Goal: Information Seeking & Learning: Learn about a topic

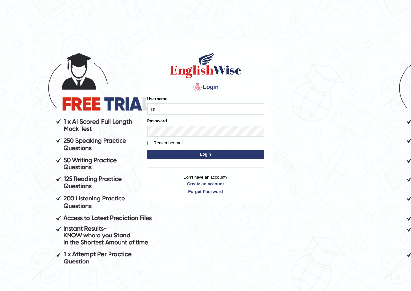
type input "razib_parramatta"
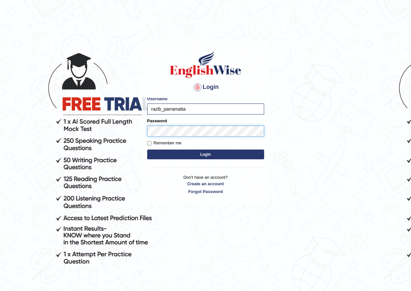
click at [147, 150] on button "Login" at bounding box center [205, 155] width 117 height 10
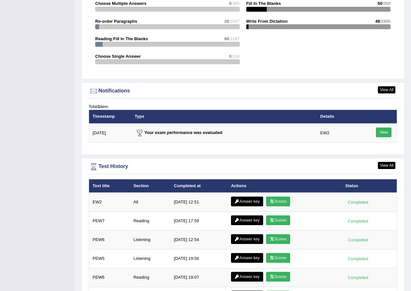
scroll to position [752, 0]
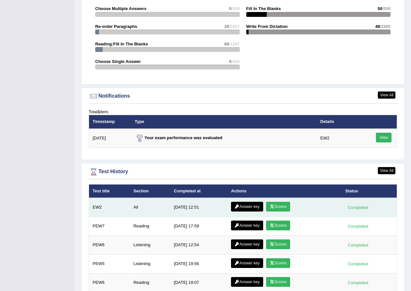
click at [276, 202] on link "Scores" at bounding box center [278, 207] width 24 height 10
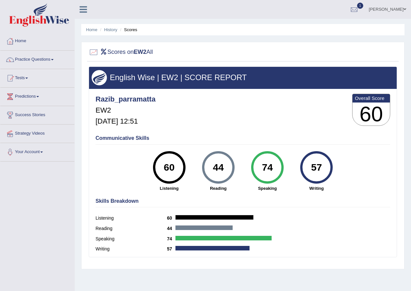
click at [25, 42] on link "Home" at bounding box center [37, 40] width 74 height 16
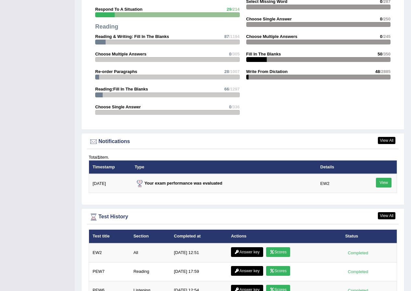
scroll to position [747, 0]
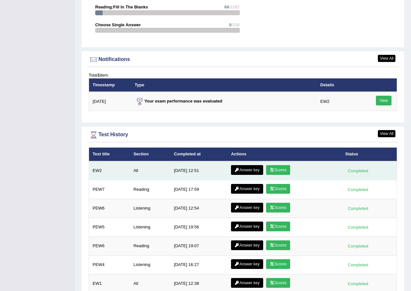
click at [242, 165] on link "Answer key" at bounding box center [247, 170] width 32 height 10
click at [243, 165] on link "Answer key" at bounding box center [247, 170] width 32 height 10
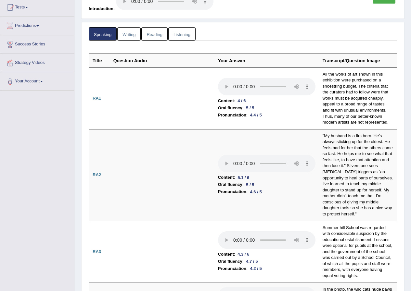
scroll to position [9, 0]
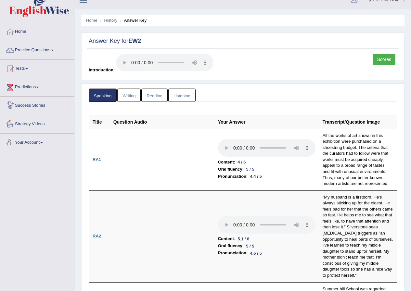
click at [133, 94] on link "Writing" at bounding box center [128, 95] width 23 height 13
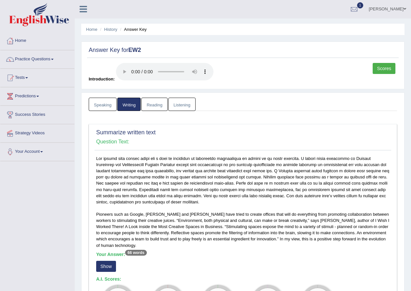
scroll to position [0, 0]
click at [156, 107] on link "Reading" at bounding box center [154, 104] width 26 height 13
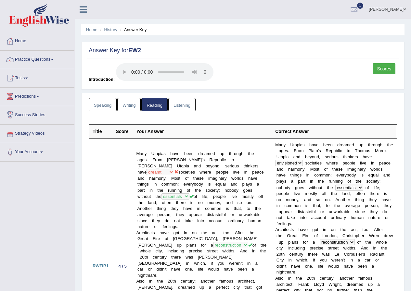
click at [178, 110] on link "Listening" at bounding box center [181, 104] width 27 height 13
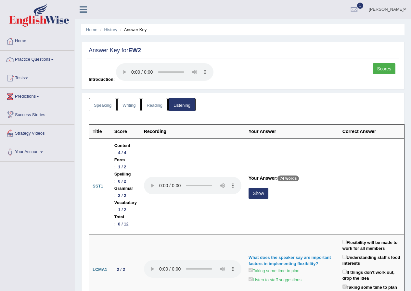
click at [156, 102] on link "Reading" at bounding box center [154, 104] width 26 height 13
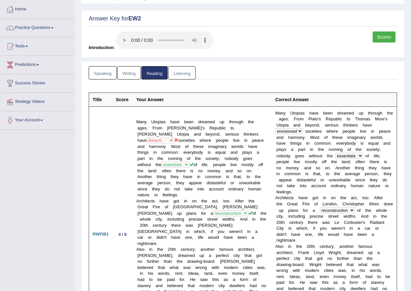
scroll to position [2, 0]
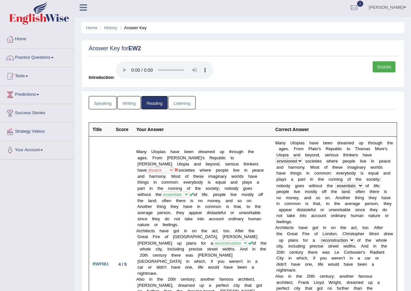
click at [129, 104] on link "Writing" at bounding box center [128, 102] width 23 height 13
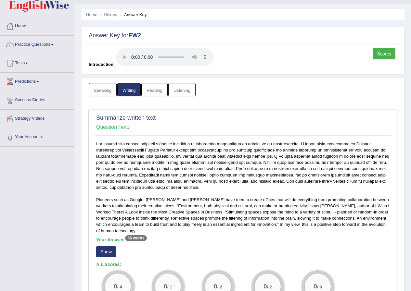
scroll to position [0, 0]
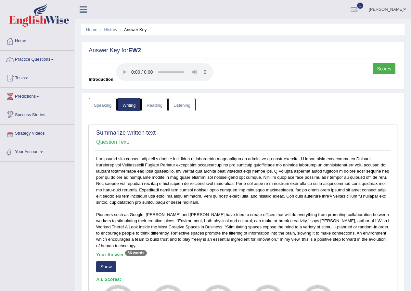
click at [157, 104] on link "Reading" at bounding box center [154, 104] width 26 height 13
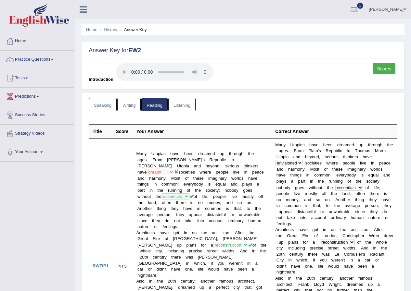
click at [133, 107] on link "Writing" at bounding box center [128, 104] width 23 height 13
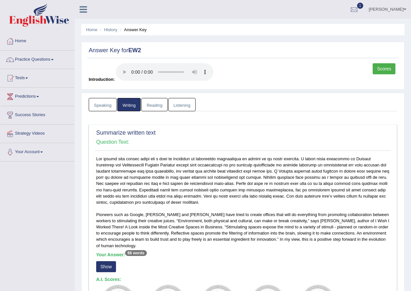
click at [101, 106] on link "Speaking" at bounding box center [103, 104] width 28 height 13
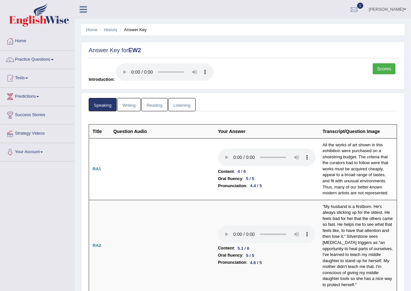
click at [379, 69] on link "Scores" at bounding box center [383, 68] width 23 height 11
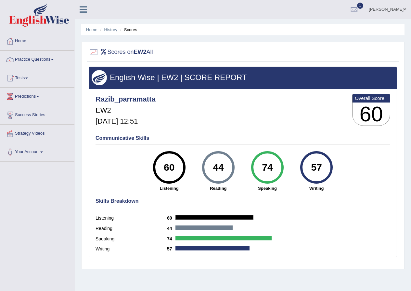
click at [28, 36] on link "Home" at bounding box center [37, 40] width 74 height 16
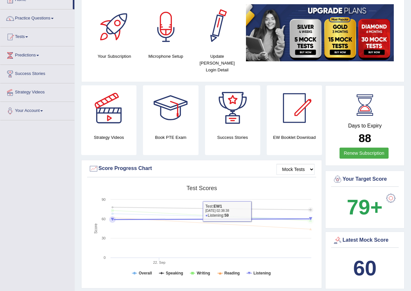
scroll to position [65, 0]
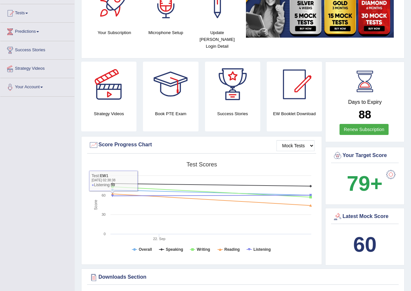
click at [85, 216] on div "Mock Tests Score Progress Chart Created with Highcharts 7.1.2 Score Test scores…" at bounding box center [201, 200] width 241 height 129
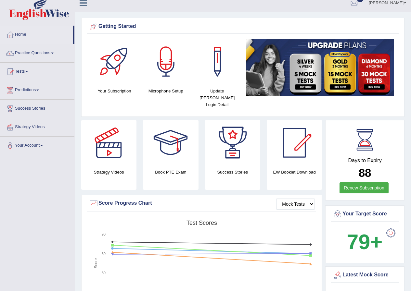
scroll to position [0, 0]
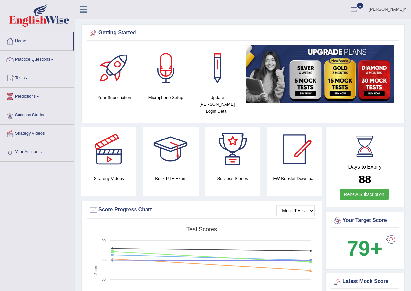
click at [59, 22] on img at bounding box center [39, 14] width 60 height 23
click at [66, 18] on img at bounding box center [39, 14] width 60 height 23
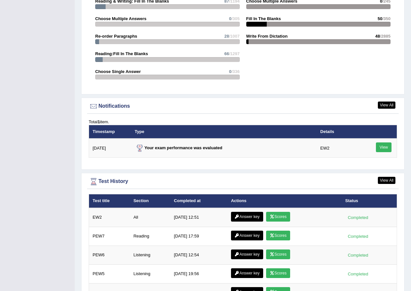
scroll to position [738, 0]
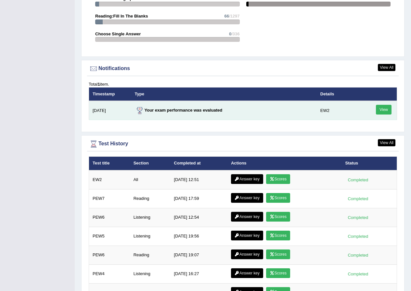
click at [386, 105] on link "View" at bounding box center [384, 110] width 16 height 10
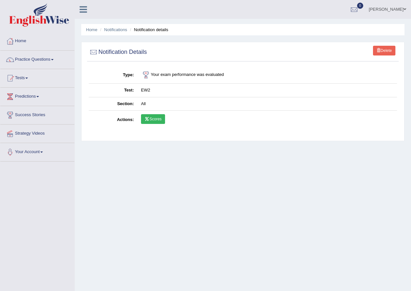
click at [161, 120] on link "Scores" at bounding box center [153, 119] width 24 height 10
click at [47, 23] on img at bounding box center [39, 14] width 60 height 23
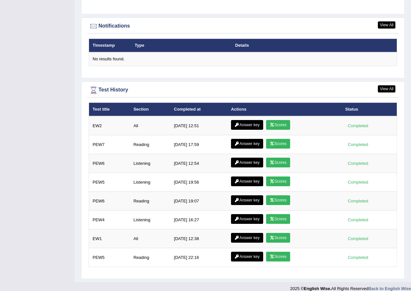
scroll to position [781, 0]
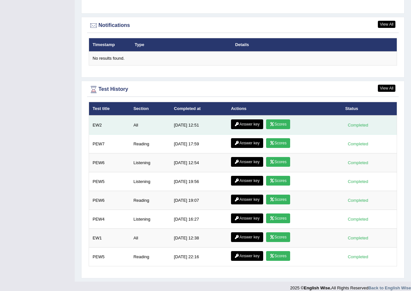
click at [285, 119] on link "Scores" at bounding box center [278, 124] width 24 height 10
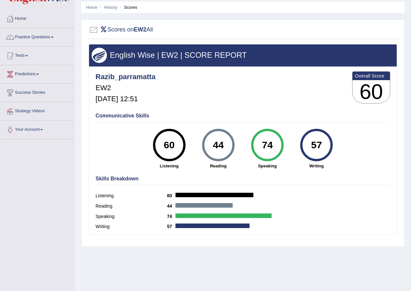
scroll to position [50, 0]
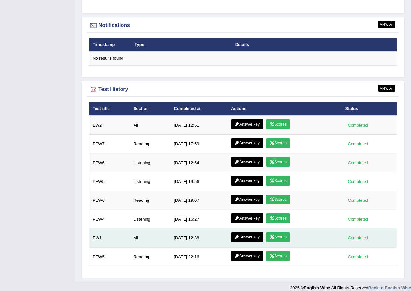
click at [280, 232] on link "Scores" at bounding box center [278, 237] width 24 height 10
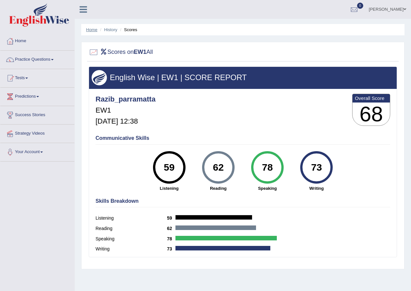
click at [96, 28] on link "Home" at bounding box center [91, 29] width 11 height 5
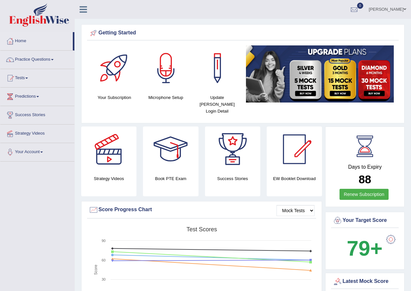
click at [31, 20] on img at bounding box center [39, 14] width 60 height 23
click at [20, 43] on link "Home" at bounding box center [37, 40] width 74 height 16
click at [190, 18] on ul "Razib Saha Toggle navigation Username: razib_parramatta Access Type: Online Sub…" at bounding box center [293, 9] width 235 height 19
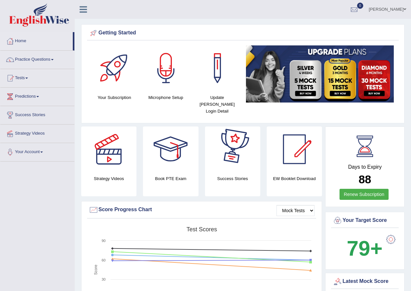
click at [190, 18] on ul "Razib Saha Toggle navigation Username: razib_parramatta Access Type: Online Sub…" at bounding box center [293, 9] width 235 height 19
click at [51, 18] on img at bounding box center [39, 14] width 60 height 23
click at [48, 57] on link "Practice Questions" at bounding box center [37, 59] width 74 height 16
click at [21, 42] on link "Home" at bounding box center [37, 40] width 74 height 16
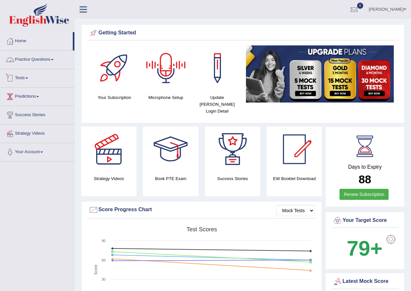
click at [36, 56] on link "Practice Questions" at bounding box center [37, 59] width 74 height 16
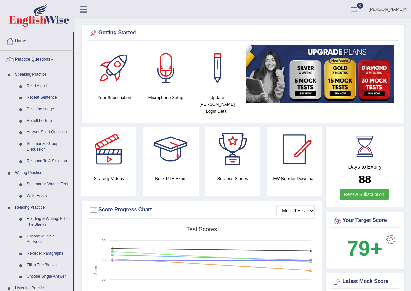
scroll to position [32, 0]
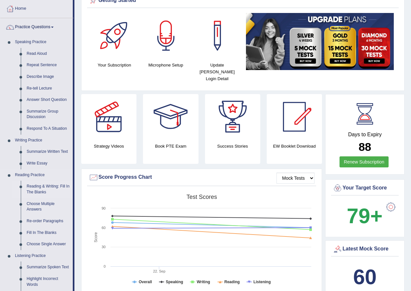
click at [55, 186] on link "Reading & Writing: Fill In The Blanks" at bounding box center [48, 189] width 49 height 17
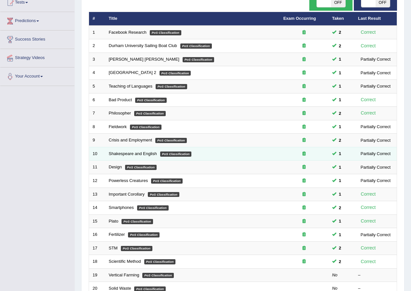
scroll to position [9, 0]
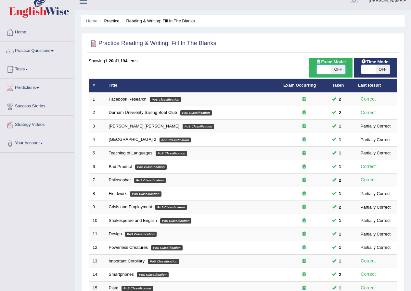
click at [330, 73] on span at bounding box center [324, 69] width 14 height 9
checkbox input "false"
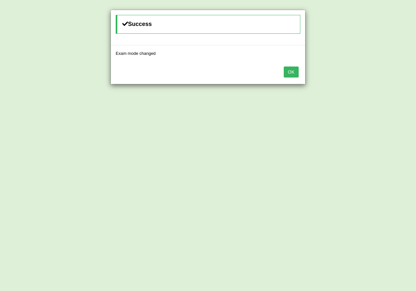
click at [292, 70] on button "OK" at bounding box center [290, 72] width 15 height 11
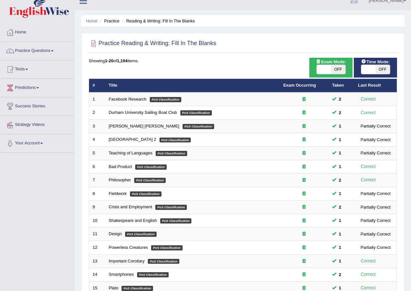
click at [380, 69] on span "OFF" at bounding box center [382, 69] width 14 height 9
checkbox input "true"
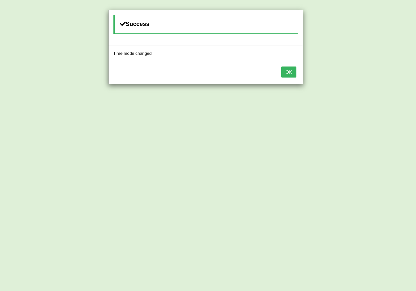
click at [289, 69] on button "OK" at bounding box center [288, 72] width 15 height 11
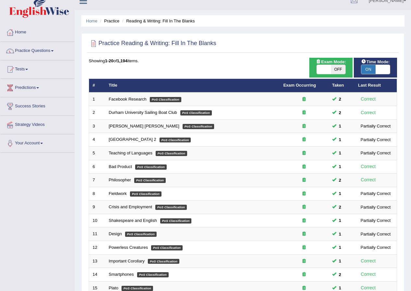
click at [343, 68] on span "OFF" at bounding box center [338, 69] width 14 height 9
checkbox input "true"
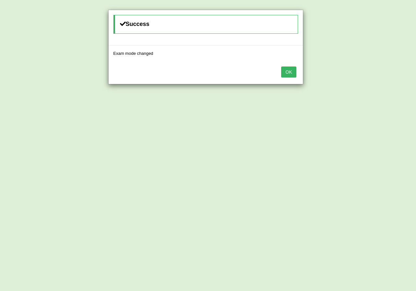
click at [293, 68] on button "OK" at bounding box center [288, 72] width 15 height 11
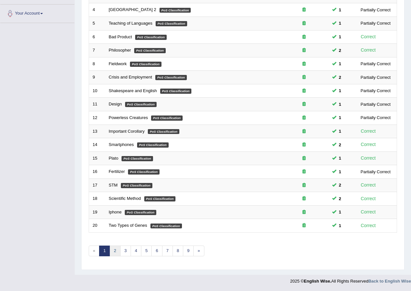
click at [114, 253] on link "2" at bounding box center [114, 251] width 11 height 11
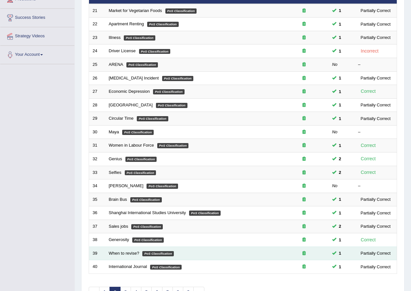
scroll to position [130, 0]
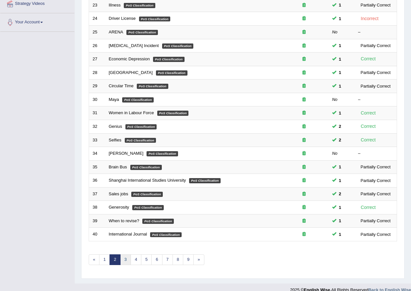
click at [126, 262] on link "3" at bounding box center [125, 260] width 11 height 11
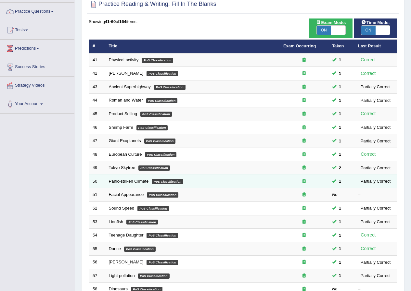
scroll to position [130, 0]
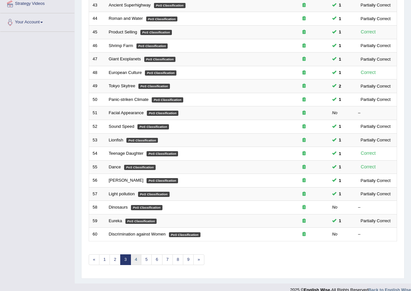
click at [133, 260] on link "4" at bounding box center [136, 260] width 11 height 11
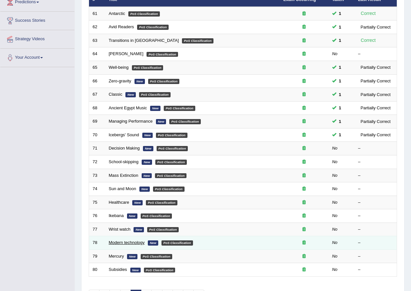
scroll to position [97, 0]
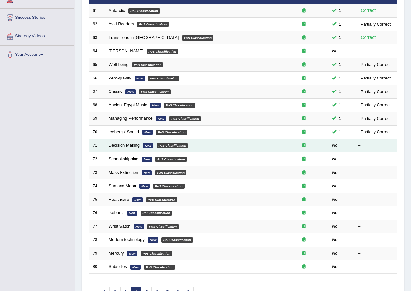
click at [118, 146] on link "Decision Making" at bounding box center [124, 145] width 31 height 5
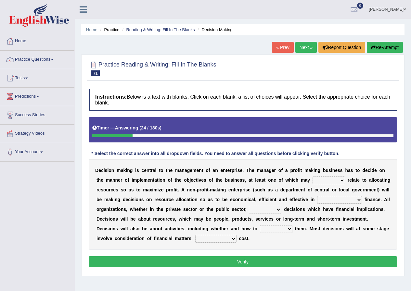
click at [335, 178] on select "better well best thereby" at bounding box center [328, 181] width 32 height 8
click at [149, 195] on div "D e c i s i o n m a k i n g i s c e n t r a l t o t h e m a n a g e m e n t o f…" at bounding box center [243, 204] width 308 height 91
click at [318, 180] on select "better well best thereby" at bounding box center [328, 181] width 32 height 8
select select "better"
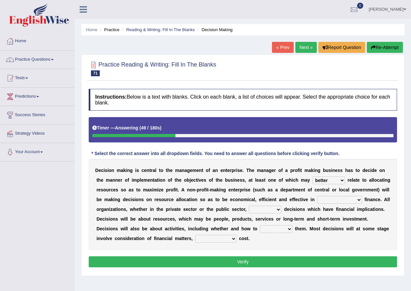
click at [312, 177] on select "better well best thereby" at bounding box center [328, 181] width 32 height 8
click at [329, 200] on select "its use of its using of using of accordance with" at bounding box center [339, 200] width 45 height 8
click at [205, 194] on div "D e c i s i o n m a k i n g i s c e n t r a l t o t h e m a n a g e m e n t o f…" at bounding box center [243, 204] width 308 height 91
click at [329, 201] on select "its use of its using of using of accordance with" at bounding box center [339, 200] width 45 height 8
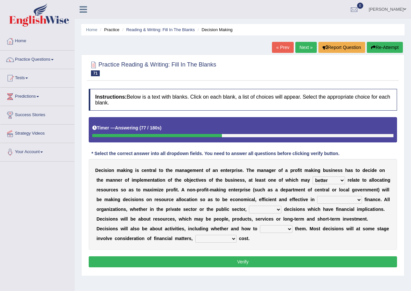
click at [329, 201] on select "its use of its using of using of accordance with" at bounding box center [339, 200] width 45 height 8
select select "accordance with"
click at [317, 196] on select "its use of its using of using of accordance with" at bounding box center [339, 200] width 45 height 8
click at [255, 211] on select "do adapt take beget" at bounding box center [265, 210] width 32 height 8
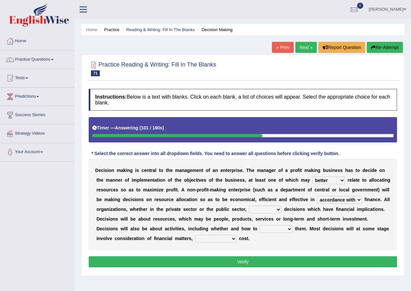
click at [255, 211] on select "do adapt take beget" at bounding box center [265, 210] width 32 height 8
click at [249, 206] on select "do adapt take beget" at bounding box center [265, 210] width 32 height 8
click at [268, 208] on select "do adapt take beget" at bounding box center [265, 210] width 32 height 8
click at [269, 208] on select "do adapt take beget" at bounding box center [265, 210] width 32 height 8
click at [266, 204] on div "D e c i s i o n m a k i n g i s c e n t r a l t o t h e m a n a g e m e n t o f…" at bounding box center [243, 204] width 308 height 91
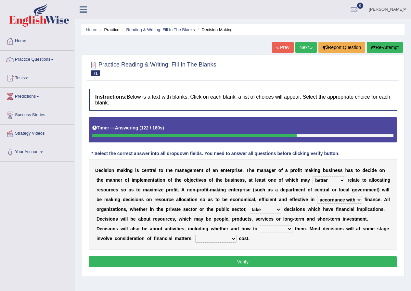
click at [262, 211] on select "do adapt take beget" at bounding box center [265, 210] width 32 height 8
click at [249, 206] on select "do adapt take beget" at bounding box center [265, 210] width 32 height 8
click at [263, 209] on select "do adapt take beget" at bounding box center [265, 210] width 32 height 8
click at [249, 206] on select "do adapt take beget" at bounding box center [265, 210] width 32 height 8
click at [263, 210] on select "do adapt take beget" at bounding box center [265, 210] width 32 height 8
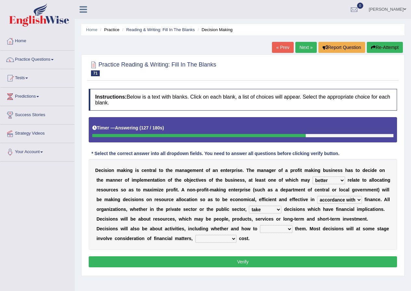
select select "beget"
click at [249, 206] on select "do adapt take beget" at bounding box center [265, 210] width 32 height 8
click at [269, 229] on select "overload overlook undertake underpin" at bounding box center [276, 229] width 32 height 8
select select "overload"
click at [260, 225] on select "overload overlook undertake underpin" at bounding box center [276, 229] width 32 height 8
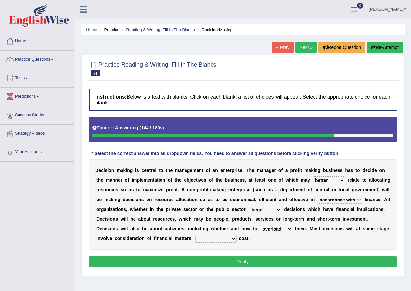
click at [207, 238] on select "eventually consequently particularly spontaneously" at bounding box center [215, 239] width 41 height 8
select select "spontaneously"
click at [195, 235] on select "eventually consequently particularly spontaneously" at bounding box center [215, 239] width 41 height 8
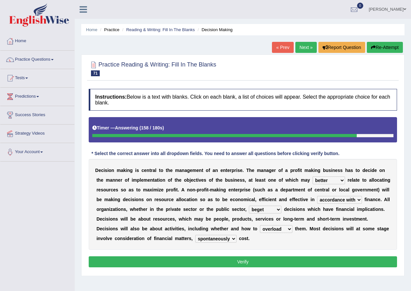
click at [216, 263] on button "Verify" at bounding box center [243, 261] width 308 height 11
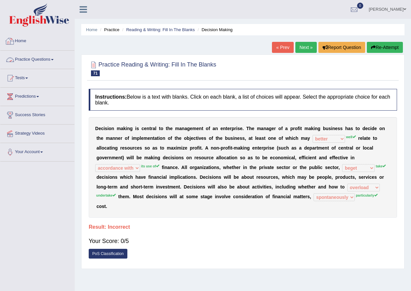
click at [24, 39] on link "Home" at bounding box center [37, 40] width 74 height 16
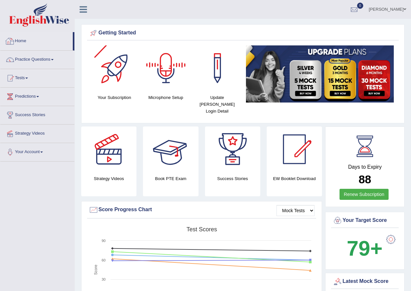
click at [15, 43] on div at bounding box center [10, 41] width 10 height 10
click at [20, 38] on link "Home" at bounding box center [36, 40] width 72 height 16
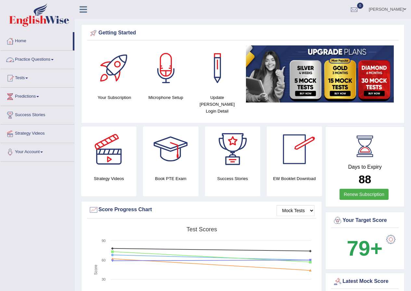
click at [43, 21] on img at bounding box center [39, 14] width 60 height 23
click at [27, 40] on link "Home" at bounding box center [37, 40] width 74 height 16
click at [44, 60] on link "Practice Questions" at bounding box center [37, 59] width 74 height 16
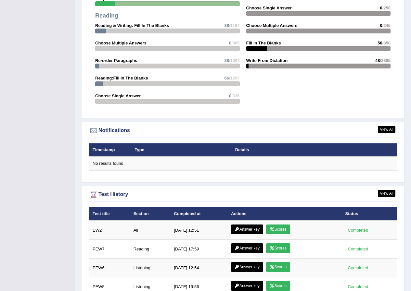
scroll to position [682, 0]
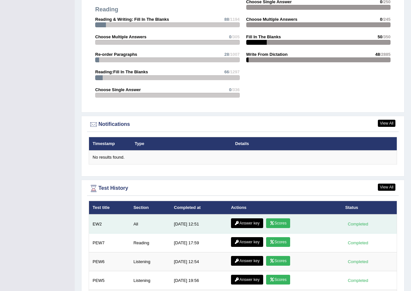
click at [244, 219] on link "Answer key" at bounding box center [247, 224] width 32 height 10
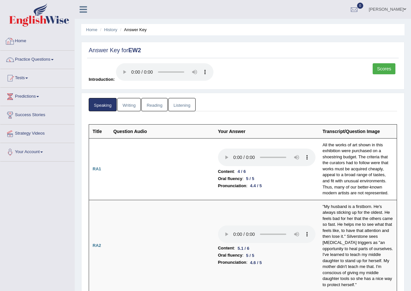
click at [26, 40] on link "Home" at bounding box center [37, 40] width 74 height 16
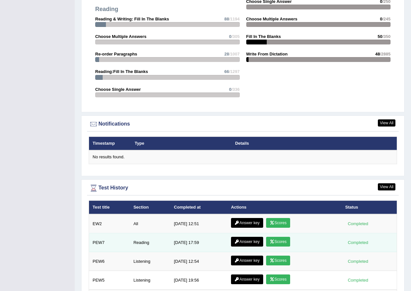
scroll to position [683, 0]
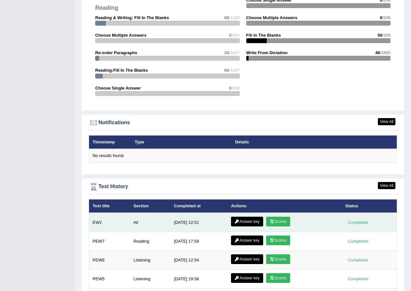
click at [251, 217] on link "Answer key" at bounding box center [247, 222] width 32 height 10
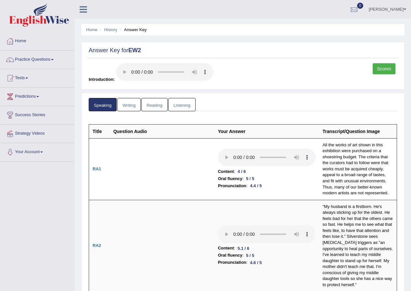
click at [156, 106] on link "Reading" at bounding box center [154, 104] width 26 height 13
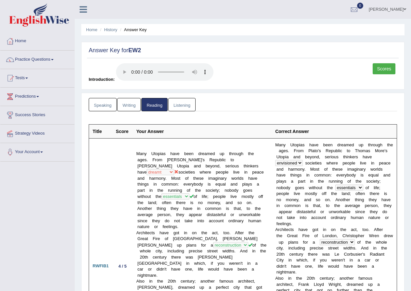
click at [182, 106] on link "Listening" at bounding box center [181, 104] width 27 height 13
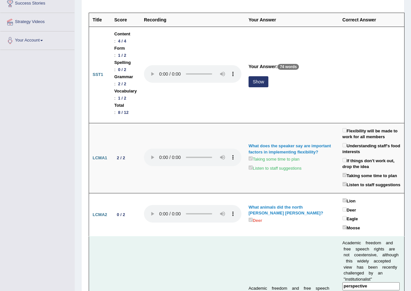
scroll to position [16, 0]
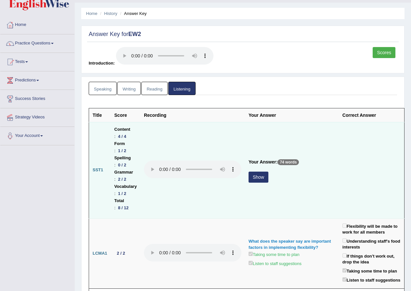
click at [268, 172] on button "Show" at bounding box center [258, 177] width 20 height 11
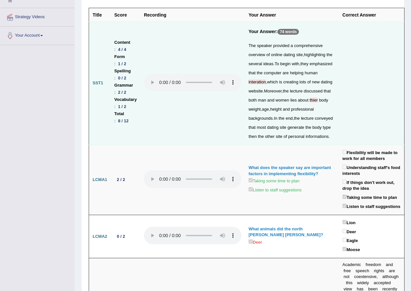
scroll to position [0, 0]
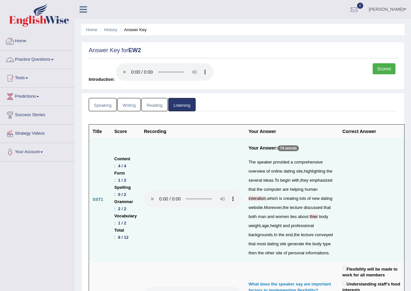
click at [12, 35] on link "Home" at bounding box center [37, 40] width 74 height 16
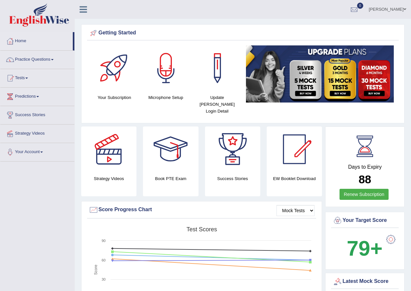
click at [47, 58] on link "Practice Questions" at bounding box center [37, 59] width 74 height 16
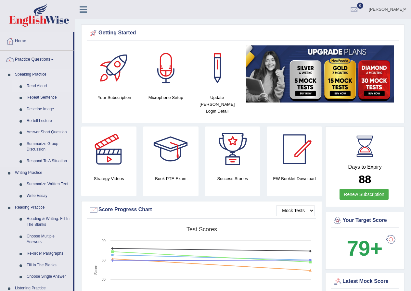
click at [38, 84] on link "Read Aloud" at bounding box center [48, 87] width 49 height 12
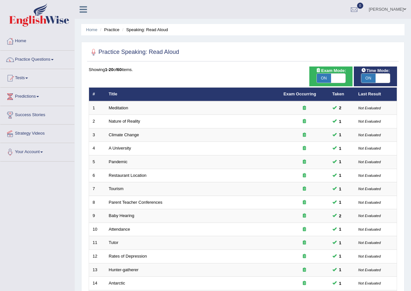
click at [44, 62] on link "Practice Questions" at bounding box center [37, 59] width 74 height 16
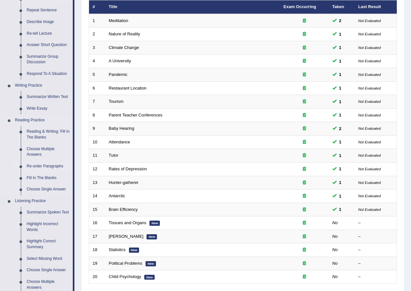
scroll to position [97, 0]
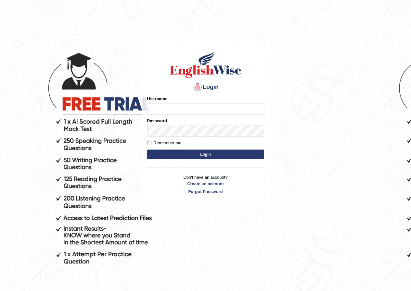
click at [166, 104] on input "Username" at bounding box center [205, 109] width 117 height 11
type input "razib_parramatta"
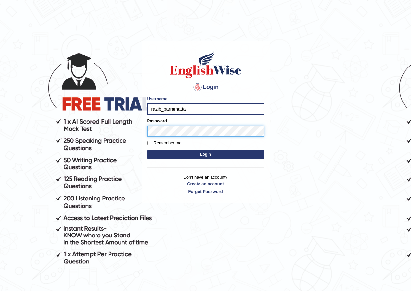
click at [147, 150] on button "Login" at bounding box center [205, 155] width 117 height 10
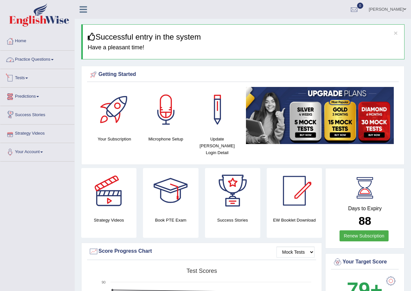
click at [40, 60] on link "Practice Questions" at bounding box center [37, 59] width 74 height 16
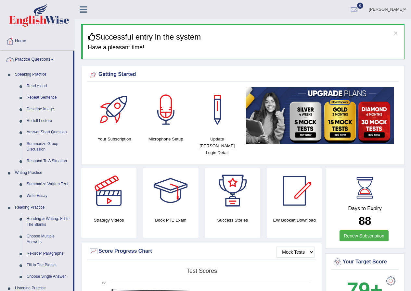
click at [45, 62] on link "Practice Questions" at bounding box center [36, 59] width 72 height 16
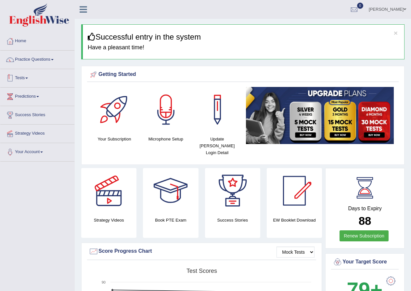
click at [24, 76] on link "Tests" at bounding box center [37, 77] width 74 height 16
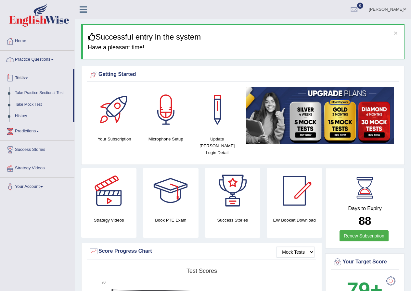
click at [30, 64] on link "Practice Questions" at bounding box center [37, 59] width 74 height 16
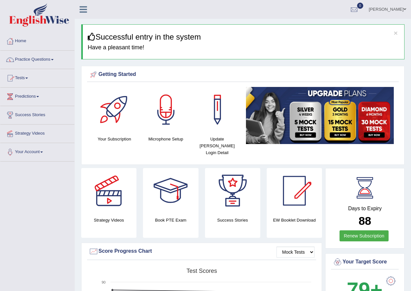
click at [46, 59] on link "Practice Questions" at bounding box center [37, 59] width 74 height 16
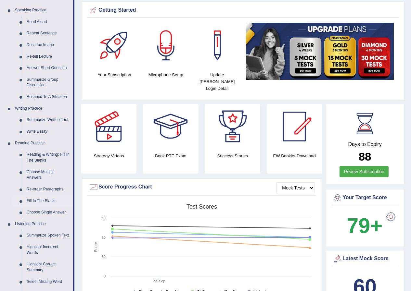
scroll to position [65, 0]
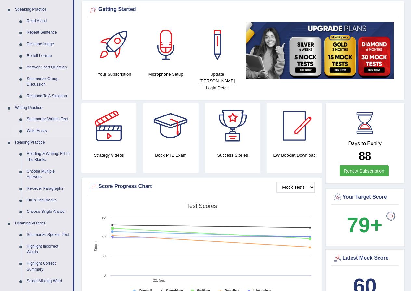
click at [42, 129] on link "Write Essay" at bounding box center [48, 131] width 49 height 12
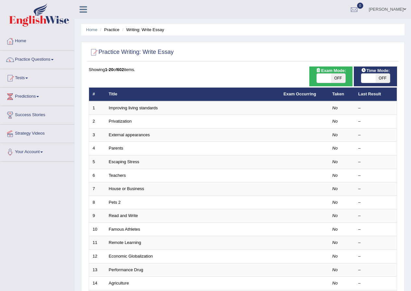
drag, startPoint x: 381, startPoint y: 77, endPoint x: 376, endPoint y: 72, distance: 6.4
click at [380, 77] on span "OFF" at bounding box center [382, 78] width 14 height 9
click at [380, 76] on span "OFF" at bounding box center [382, 78] width 14 height 9
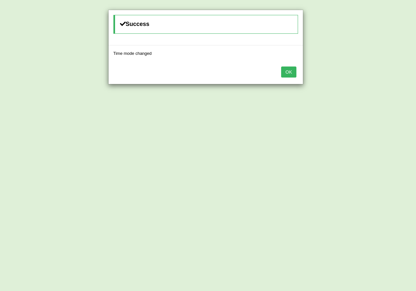
click at [288, 71] on button "OK" at bounding box center [288, 72] width 15 height 11
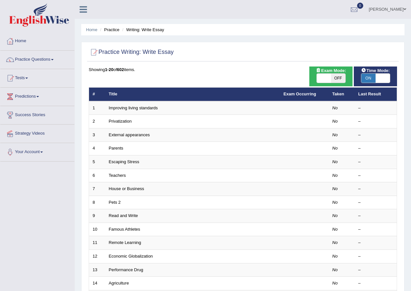
click at [364, 78] on span "ON" at bounding box center [368, 78] width 14 height 9
checkbox input "false"
click at [364, 78] on span "ON" at bounding box center [368, 78] width 14 height 9
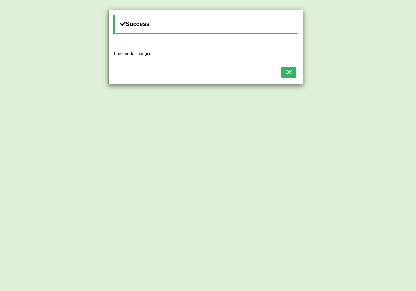
click at [291, 73] on button "OK" at bounding box center [288, 72] width 15 height 11
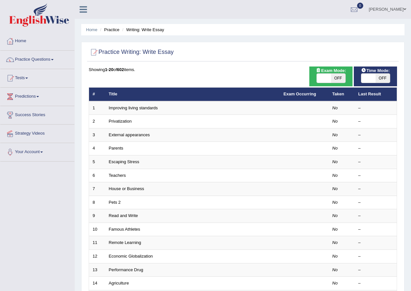
click at [342, 76] on span "OFF" at bounding box center [338, 78] width 14 height 9
checkbox input "true"
click at [342, 76] on span "OFF" at bounding box center [338, 78] width 14 height 9
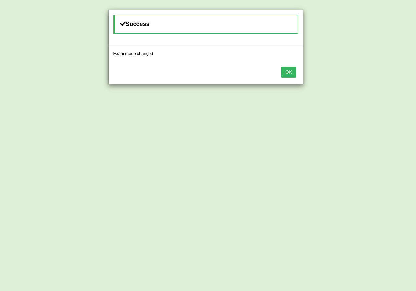
click at [294, 73] on button "OK" at bounding box center [288, 72] width 15 height 11
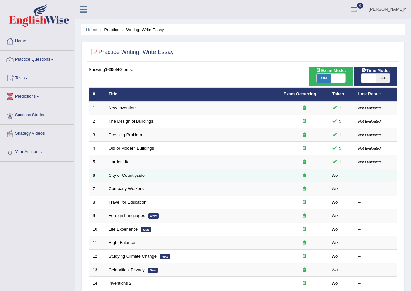
click at [135, 176] on link "City or Countryside" at bounding box center [127, 175] width 36 height 5
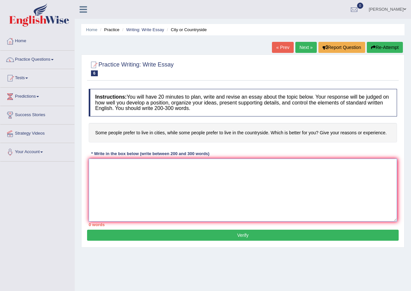
click at [128, 167] on textarea at bounding box center [243, 190] width 308 height 63
type textarea "I"
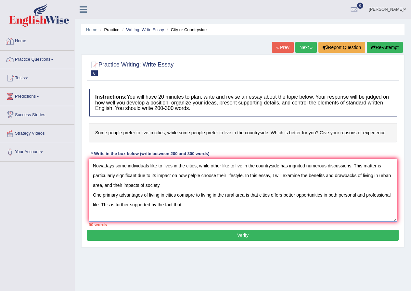
type textarea "Nowadays some individuals like to lives in the cities, while other like to live…"
click at [45, 58] on link "Practice Questions" at bounding box center [37, 59] width 74 height 16
click at [40, 57] on link "Practice Questions" at bounding box center [37, 59] width 74 height 16
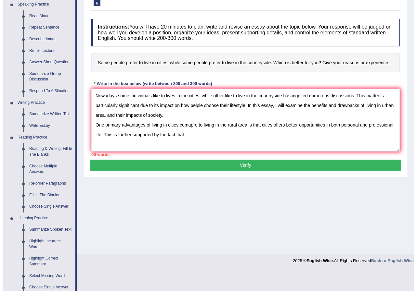
scroll to position [65, 0]
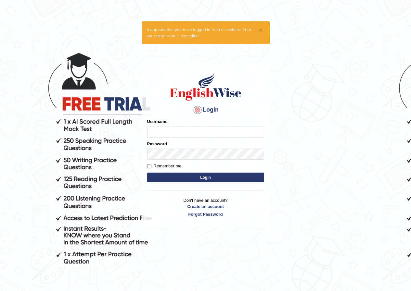
click at [168, 132] on input "Username" at bounding box center [205, 132] width 117 height 11
drag, startPoint x: 183, startPoint y: 131, endPoint x: 128, endPoint y: 128, distance: 56.0
click at [128, 128] on body "× It appears that you have logged in from elsewhere. Your current session is ca…" at bounding box center [205, 165] width 411 height 291
drag, startPoint x: 165, startPoint y: 130, endPoint x: 168, endPoint y: 176, distance: 46.9
click at [180, 194] on div "Login Please fix the following errors: Username englishwise Password Remember m…" at bounding box center [206, 145] width 128 height 163
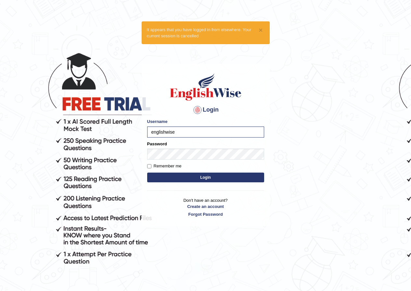
drag, startPoint x: 160, startPoint y: 161, endPoint x: 166, endPoint y: 76, distance: 85.3
click at [166, 76] on h1 at bounding box center [205, 86] width 117 height 29
drag, startPoint x: 180, startPoint y: 134, endPoint x: 146, endPoint y: 131, distance: 33.5
click at [146, 131] on div "Login Please fix the following errors: Username englishwise Password Remember m…" at bounding box center [206, 145] width 128 height 163
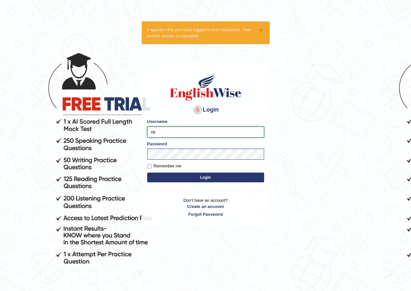
type input "r"
type input "razib_parramatta"
click at [198, 181] on button "Login" at bounding box center [205, 178] width 117 height 10
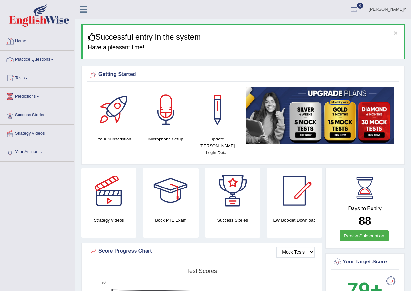
click at [36, 57] on link "Practice Questions" at bounding box center [37, 59] width 74 height 16
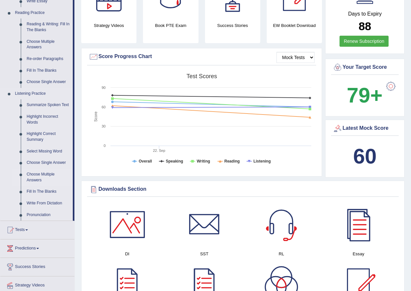
scroll to position [130, 0]
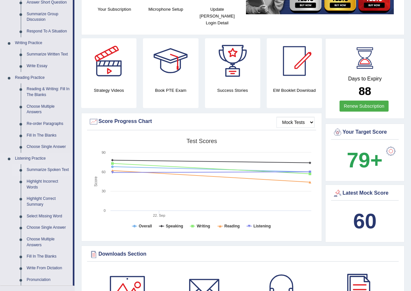
click at [55, 169] on link "Summarize Spoken Text" at bounding box center [48, 170] width 49 height 12
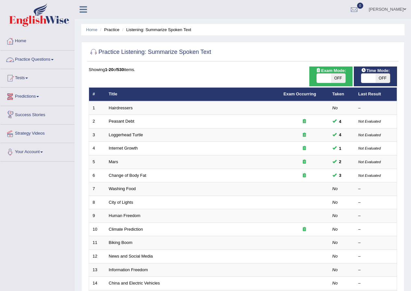
click at [35, 65] on link "Practice Questions" at bounding box center [37, 59] width 74 height 16
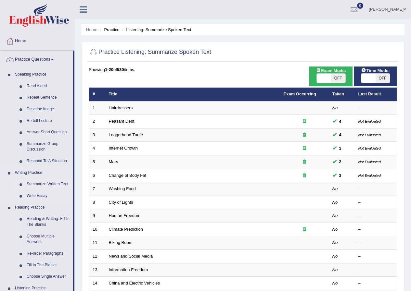
click at [48, 184] on link "Summarize Written Text" at bounding box center [48, 185] width 49 height 12
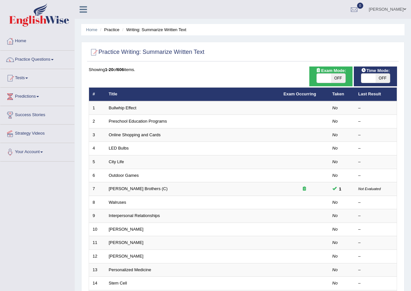
click at [334, 79] on span "OFF" at bounding box center [338, 78] width 14 height 9
checkbox input "true"
click at [334, 79] on span "OFF" at bounding box center [338, 78] width 14 height 9
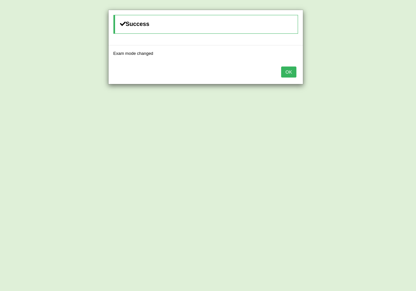
click at [286, 71] on button "OK" at bounding box center [288, 72] width 15 height 11
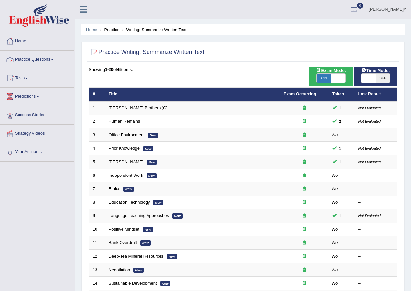
click at [382, 80] on span "OFF" at bounding box center [382, 78] width 14 height 9
checkbox input "true"
click at [382, 80] on span "OFF" at bounding box center [382, 78] width 14 height 9
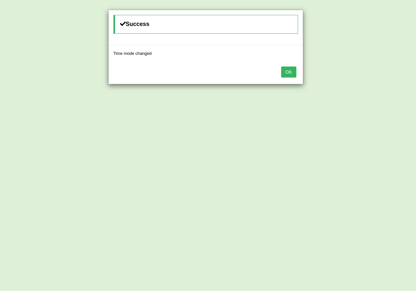
click at [290, 74] on button "OK" at bounding box center [288, 72] width 15 height 11
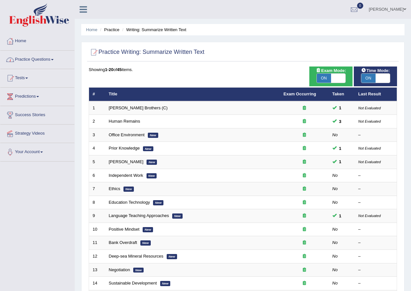
click at [47, 63] on link "Practice Questions" at bounding box center [37, 59] width 74 height 16
click at [31, 76] on link "Tests" at bounding box center [37, 77] width 74 height 16
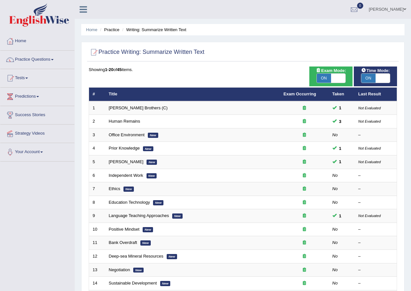
click at [31, 76] on link "Tests" at bounding box center [37, 77] width 74 height 16
click at [18, 76] on link "Tests" at bounding box center [37, 77] width 74 height 16
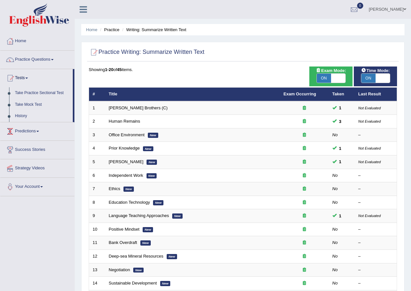
click at [20, 113] on link "History" at bounding box center [42, 116] width 61 height 12
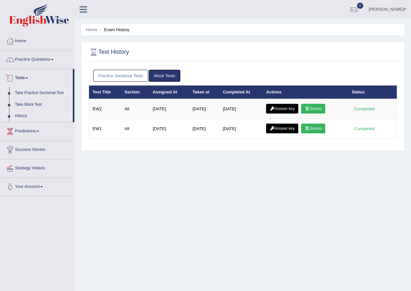
click at [31, 90] on link "Take Practice Sectional Test" at bounding box center [42, 93] width 61 height 12
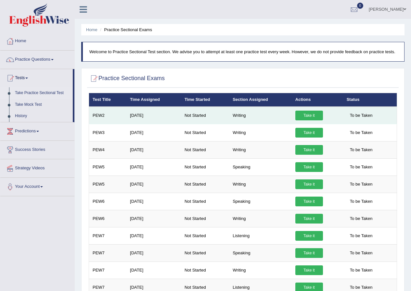
click at [300, 115] on link "Take it" at bounding box center [309, 116] width 28 height 10
click at [305, 115] on link "Take it" at bounding box center [309, 116] width 28 height 10
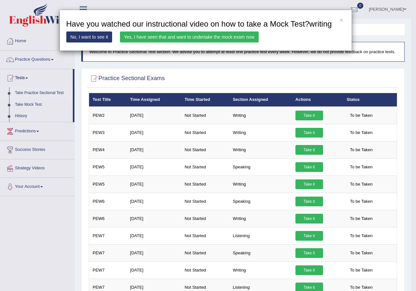
click at [207, 38] on link "Yes, I have seen that and want to undertake the mock exam now" at bounding box center [189, 36] width 139 height 11
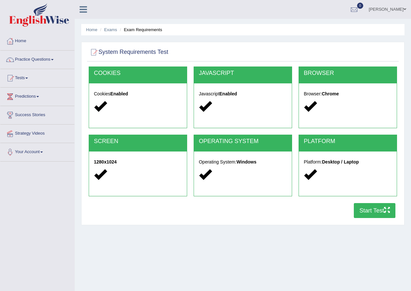
click at [372, 211] on button "Start Test" at bounding box center [375, 210] width 42 height 15
